Goal: Task Accomplishment & Management: Manage account settings

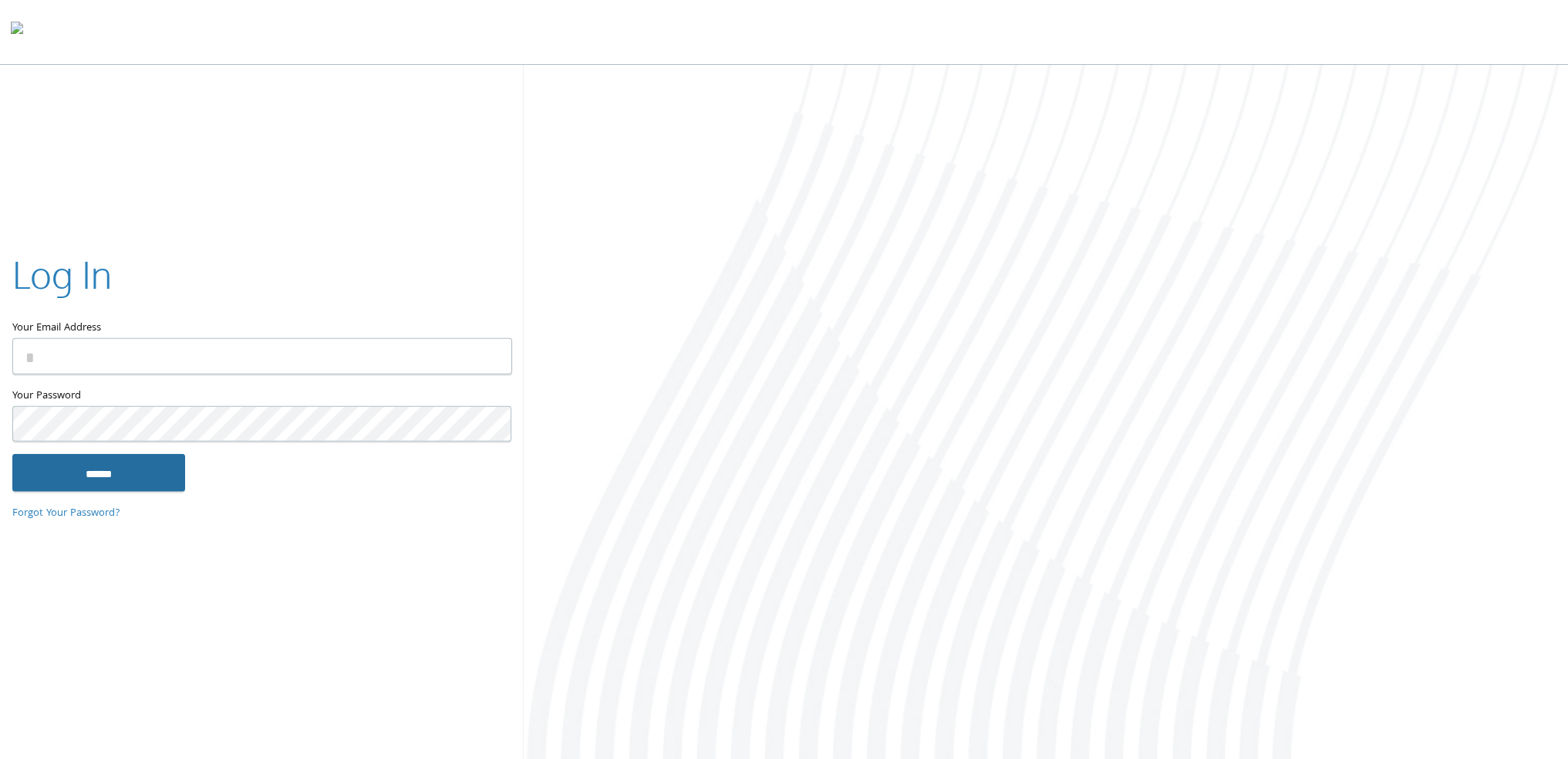
type input "**********"
click at [118, 486] on input "******" at bounding box center [98, 472] width 173 height 37
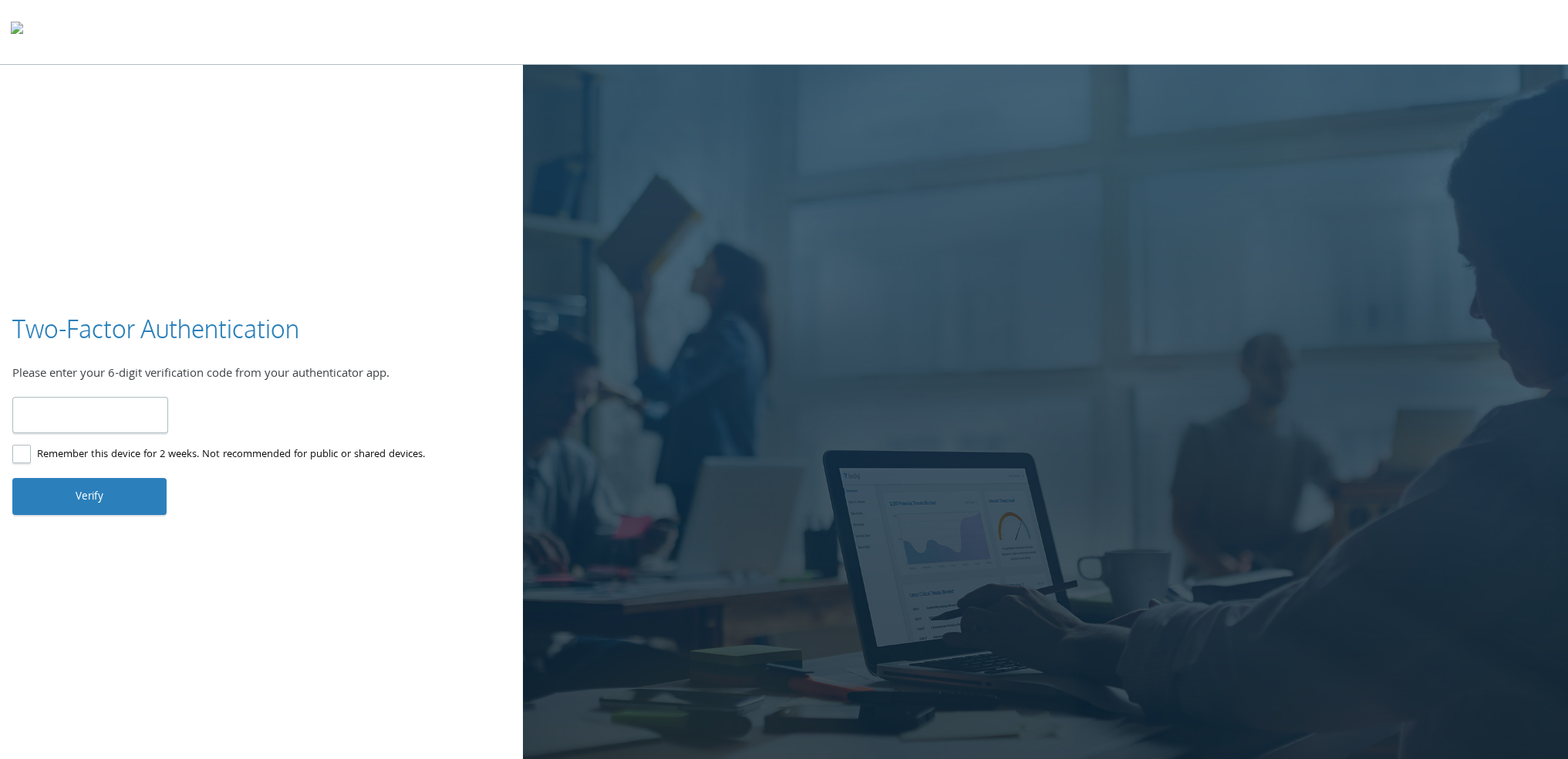
type input "******"
